Goal: Task Accomplishment & Management: Complete application form

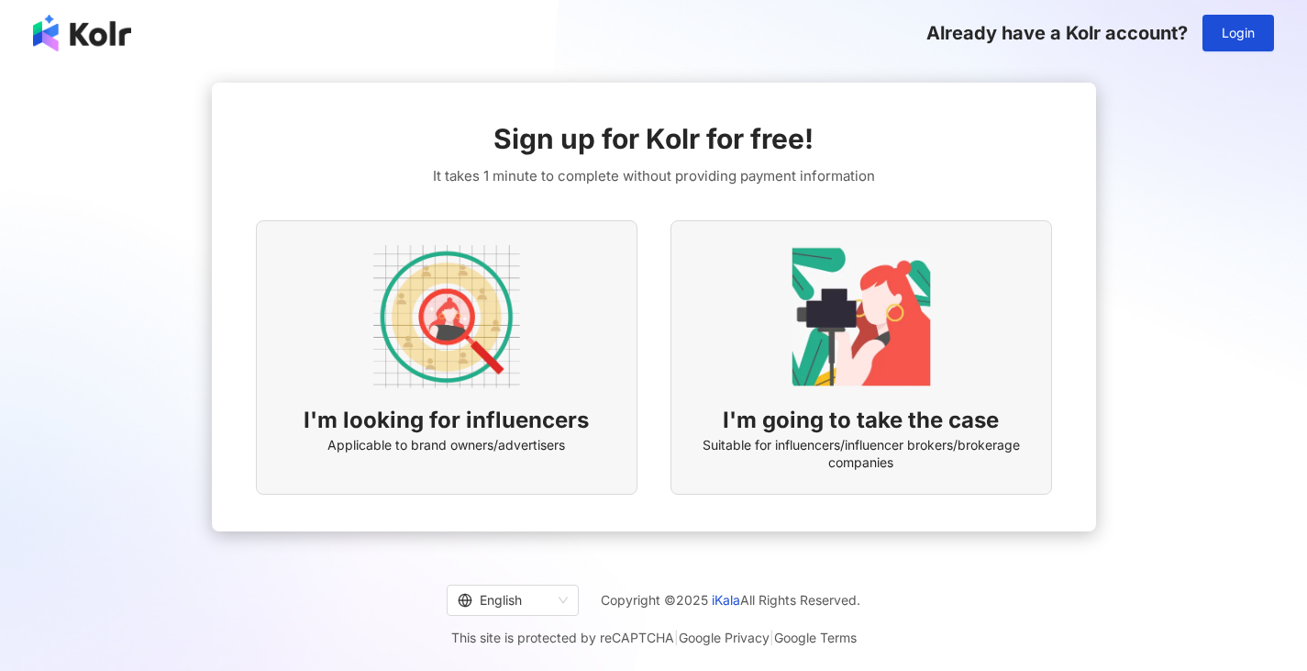
drag, startPoint x: 700, startPoint y: 321, endPoint x: 1175, endPoint y: 235, distance: 482.9
click at [1175, 235] on div "Sign up for Kolr for free! It takes 1 minute to complete without providing paym…" at bounding box center [653, 307] width 1263 height 452
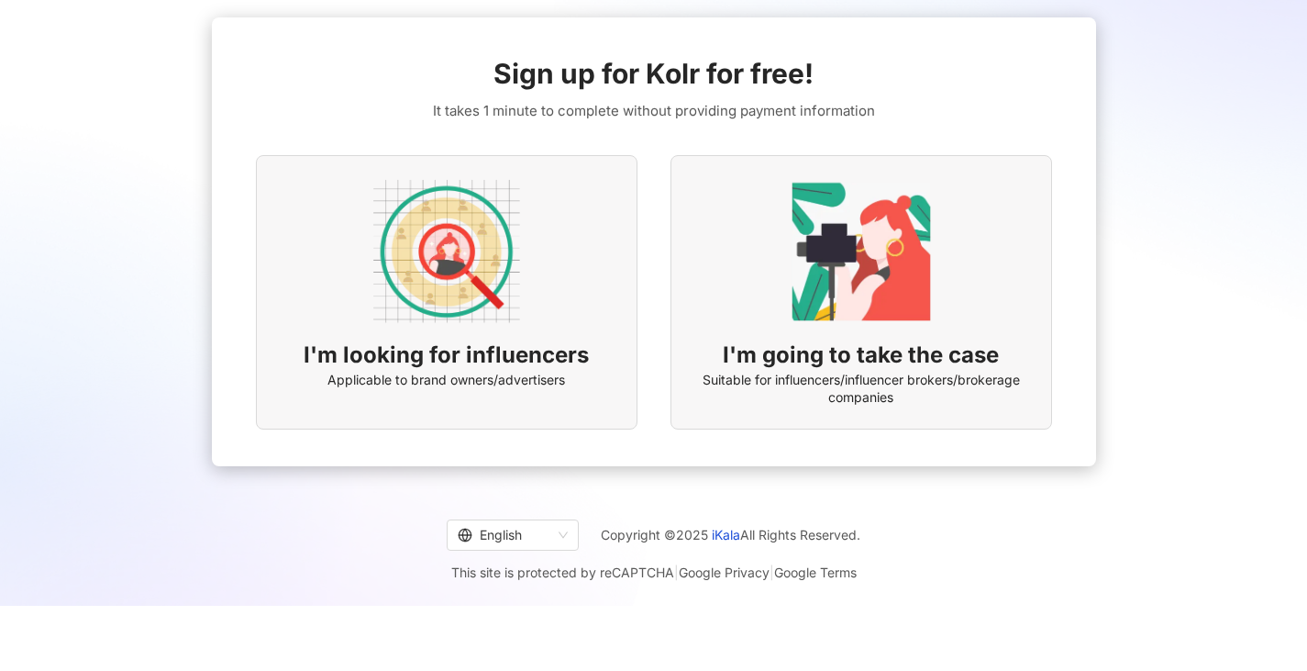
scroll to position [84, 0]
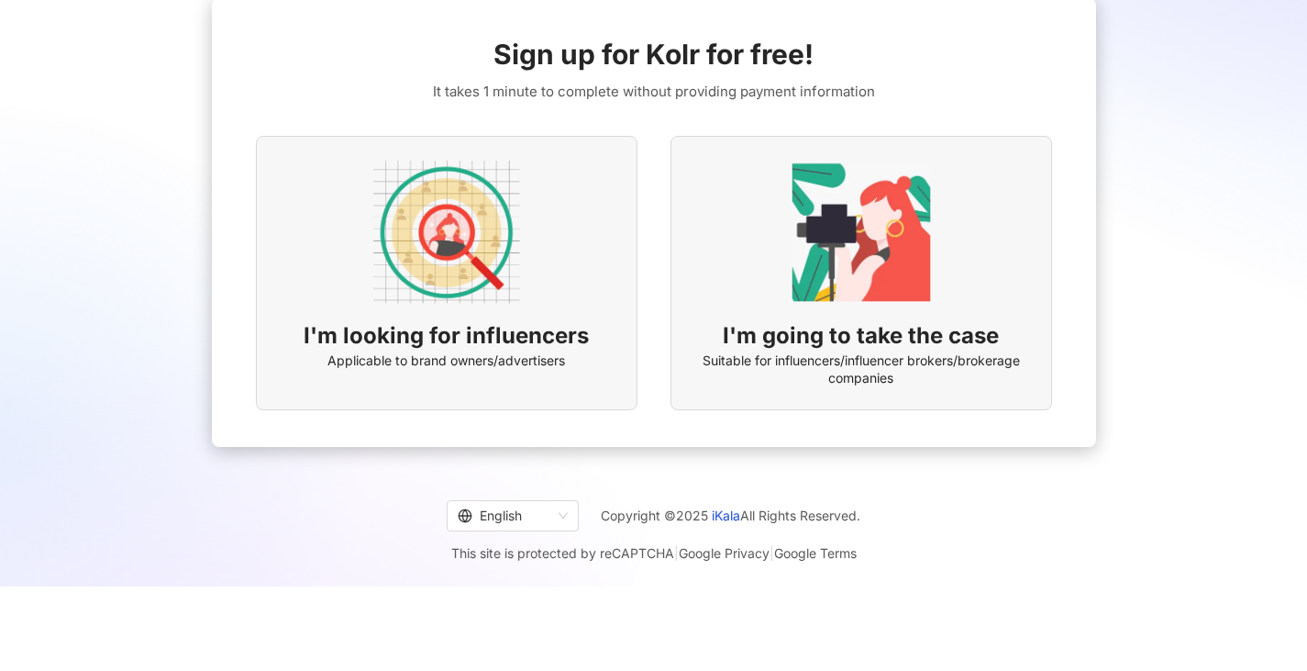
click at [430, 243] on img at bounding box center [446, 232] width 147 height 147
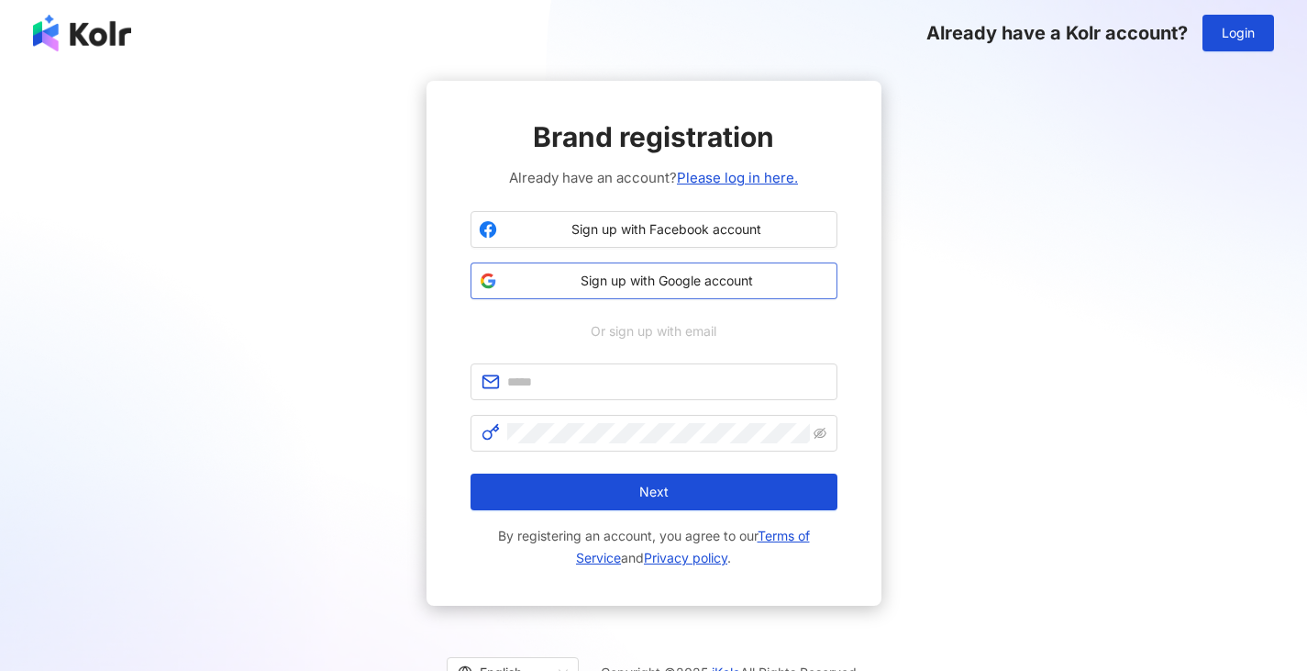
click at [576, 280] on span "Sign up with Google account" at bounding box center [667, 281] width 325 height 18
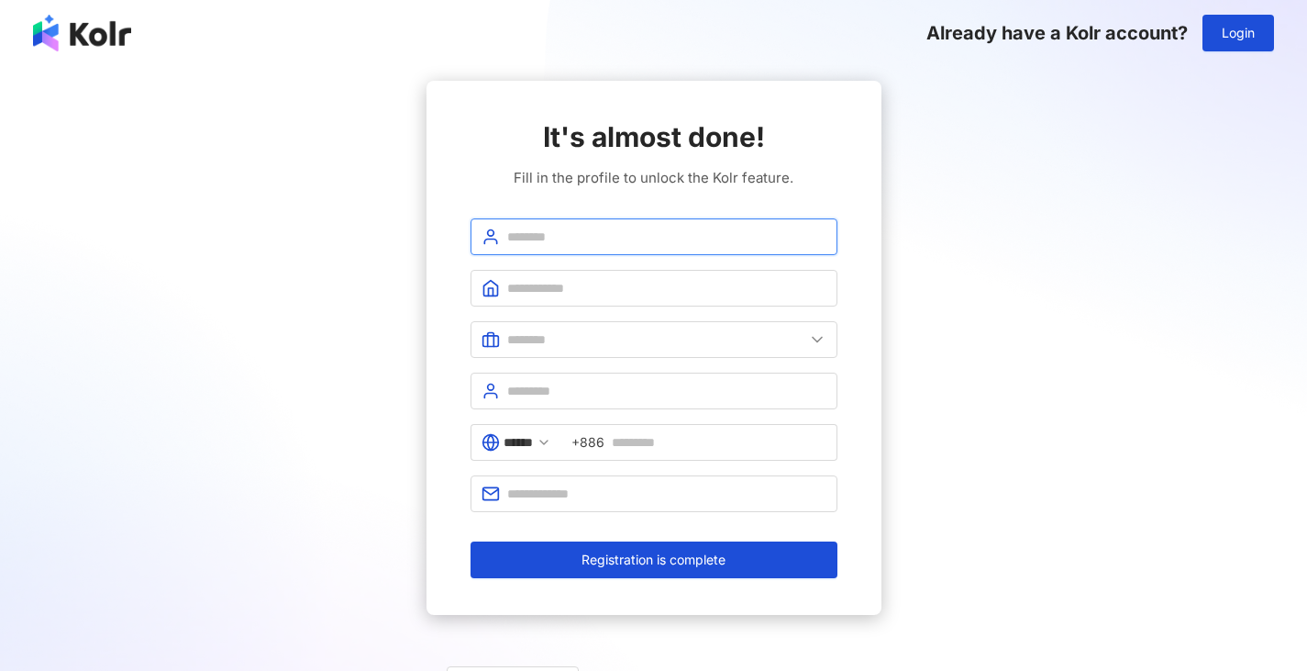
click at [581, 242] on input "text" at bounding box center [666, 237] width 319 height 20
type input "********"
click at [589, 294] on input "text" at bounding box center [666, 288] width 319 height 20
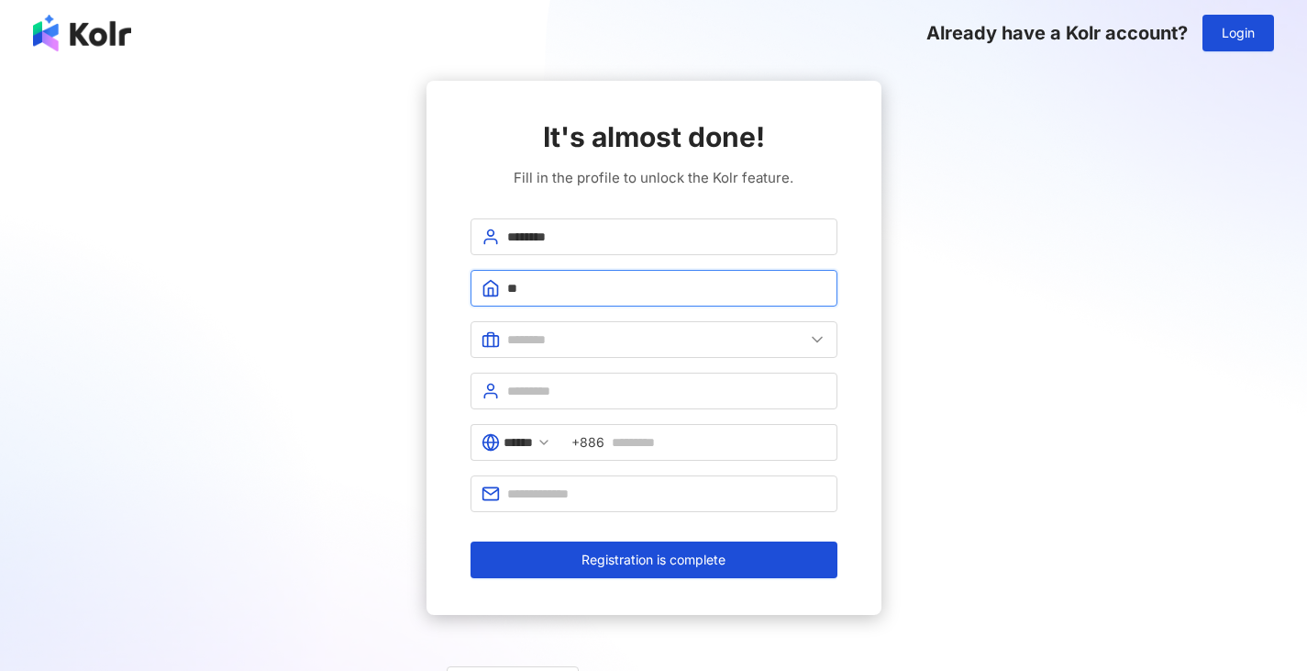
type input "*"
type input "****"
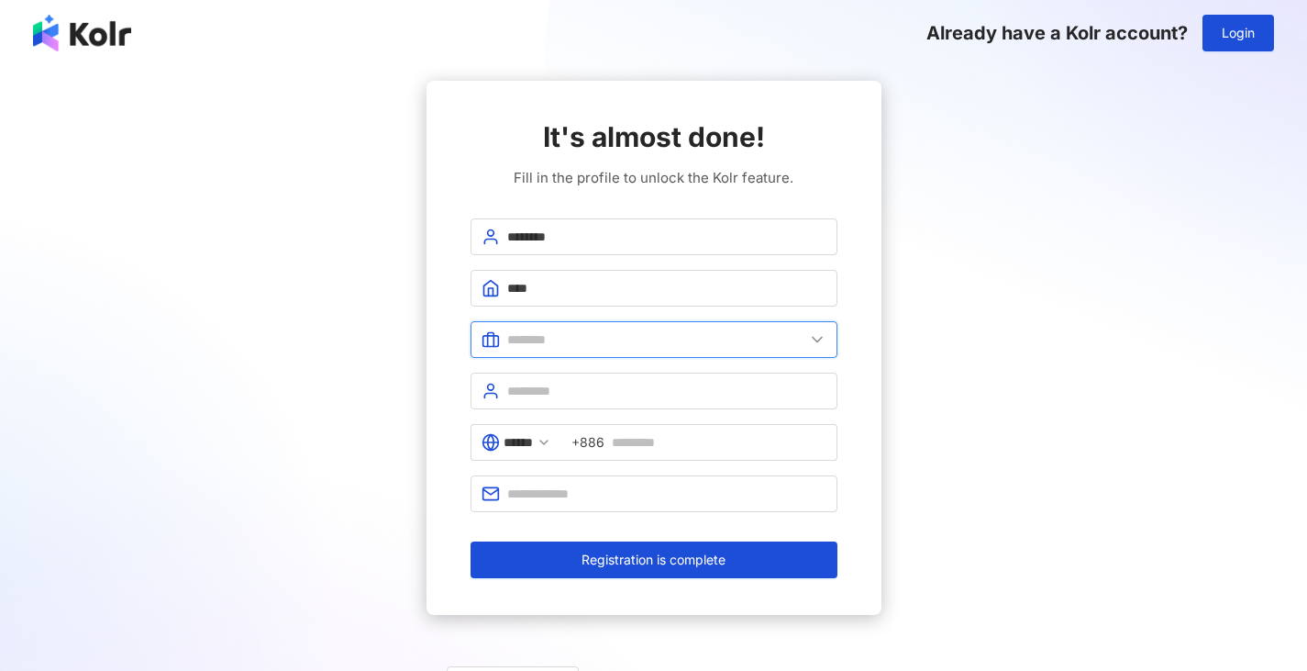
click at [609, 331] on input "text" at bounding box center [655, 339] width 297 height 20
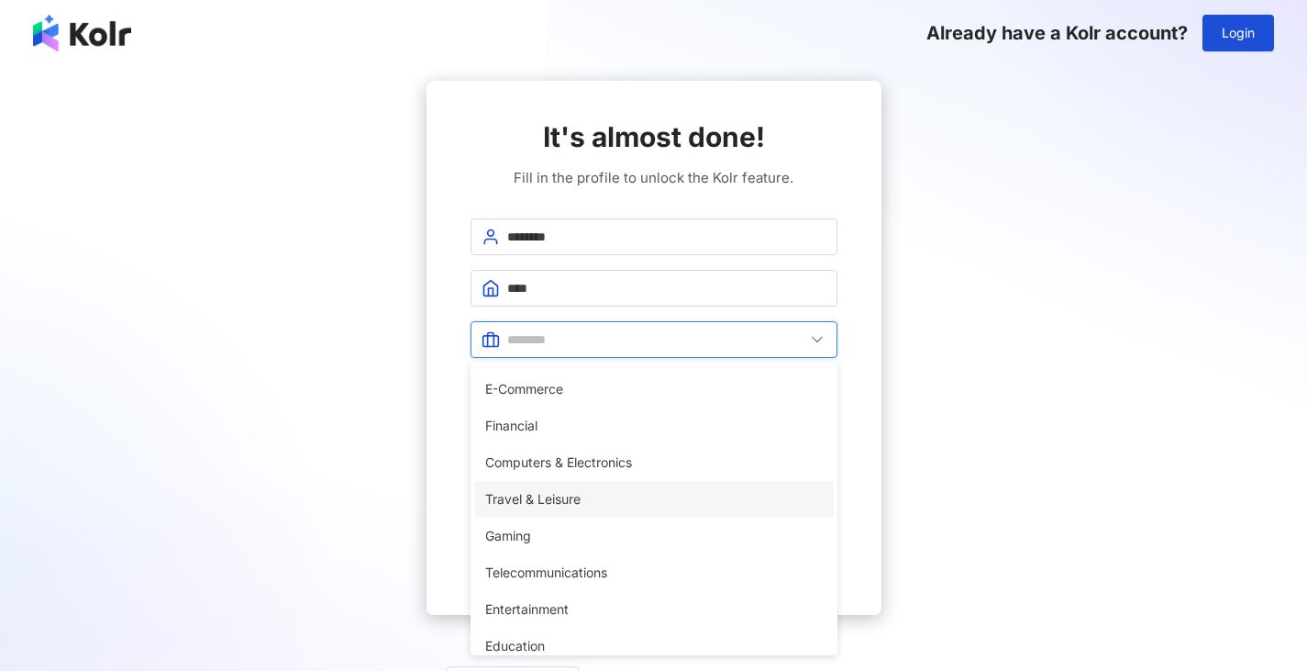
scroll to position [183, 0]
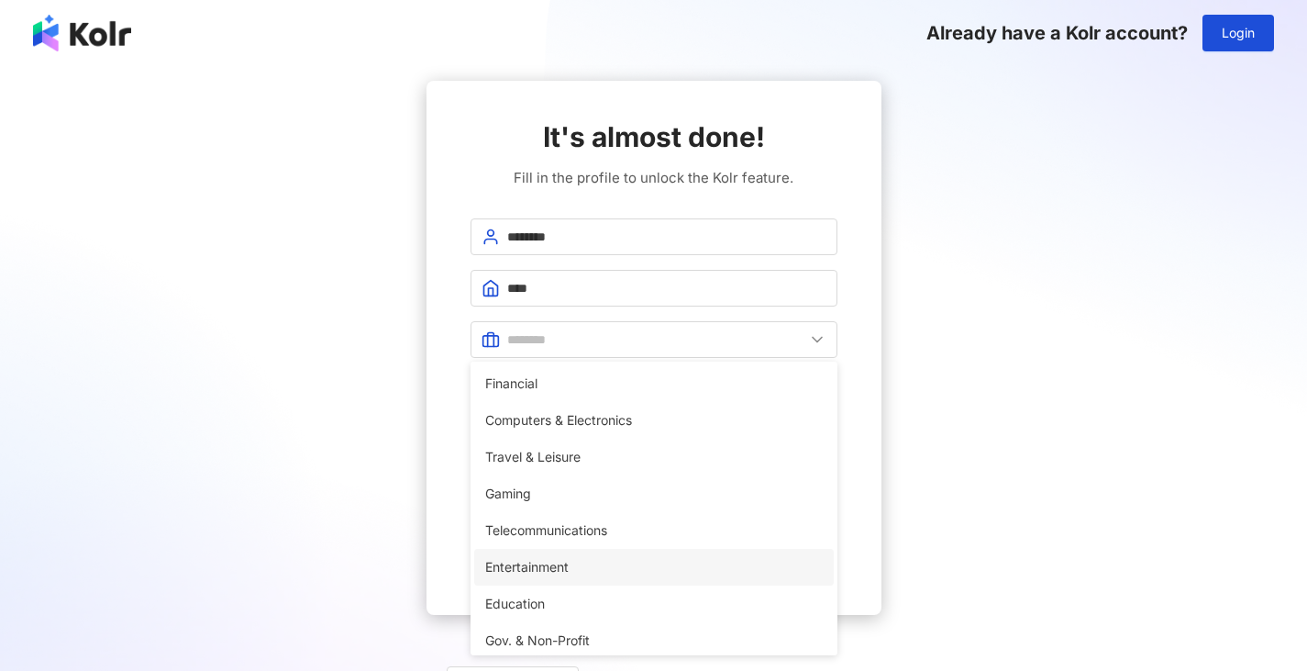
click at [660, 554] on li "Entertainment" at bounding box center [654, 567] width 360 height 37
type input "**********"
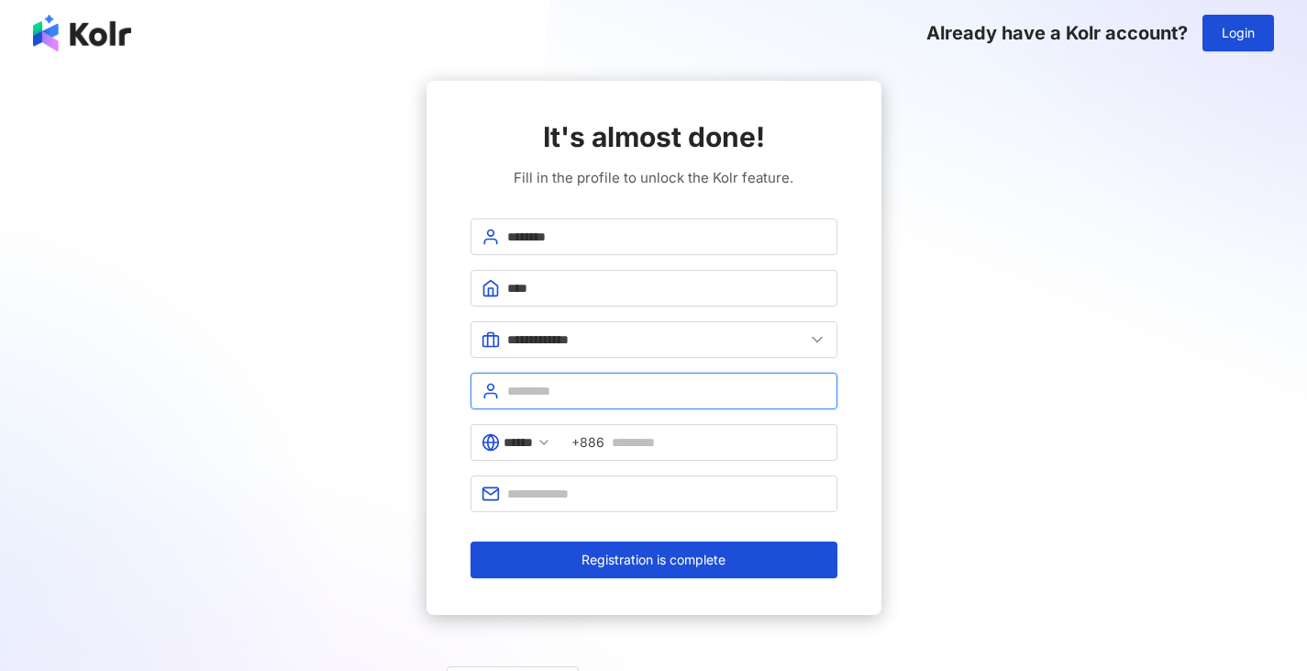
click at [672, 393] on input "text" at bounding box center [666, 391] width 319 height 20
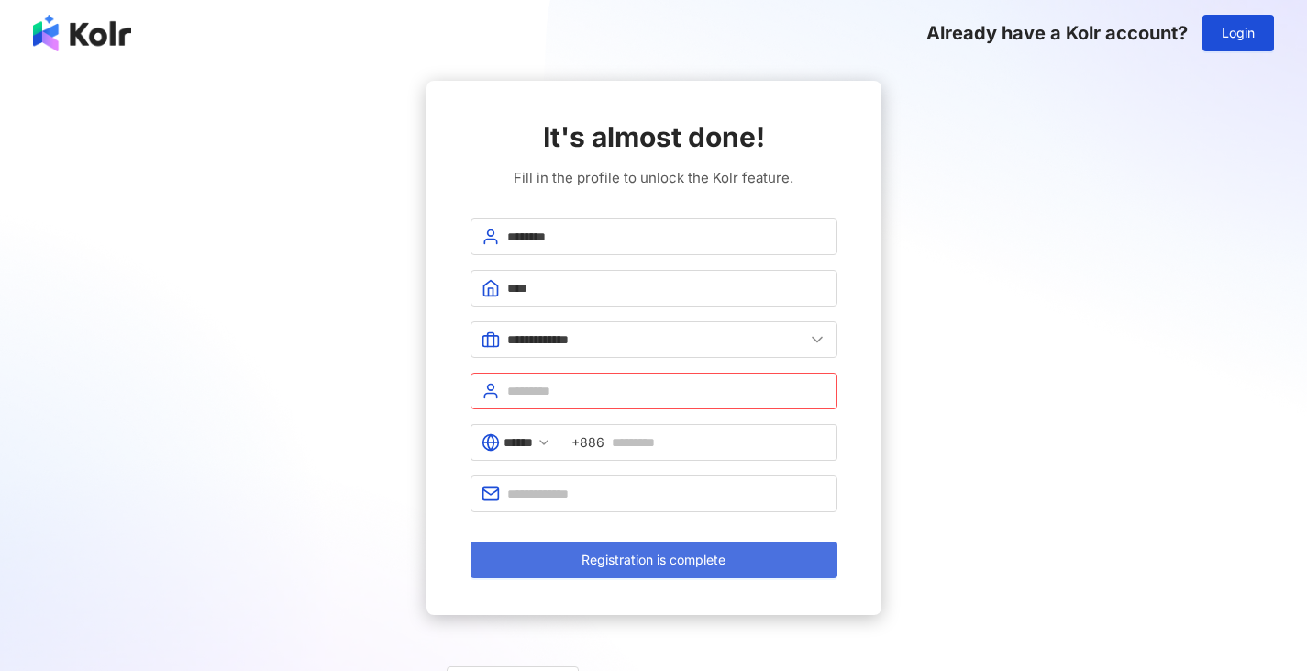
click at [589, 552] on span "Registration is complete" at bounding box center [654, 559] width 144 height 15
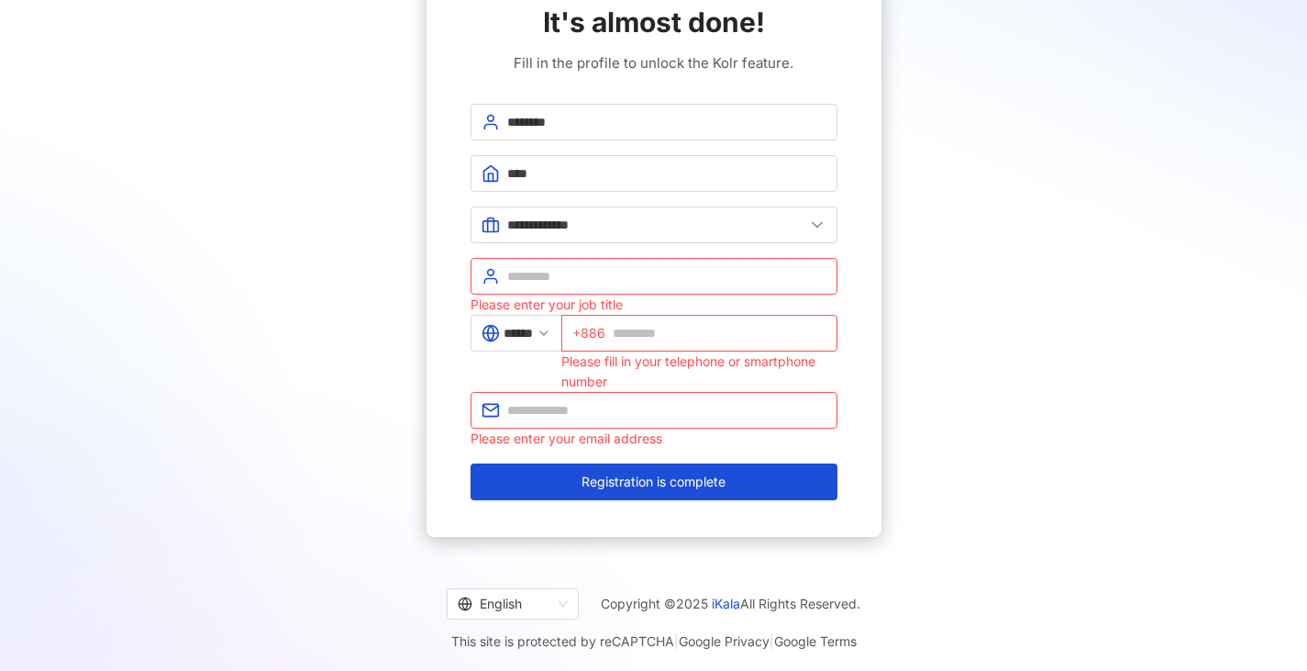
scroll to position [118, 0]
